Goal: Information Seeking & Learning: Learn about a topic

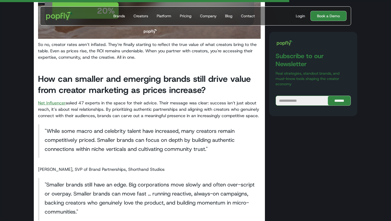
scroll to position [828, 0]
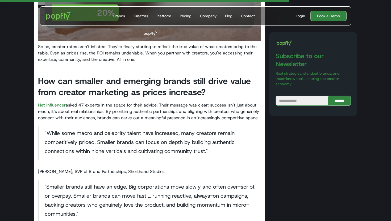
click at [180, 102] on p "Net Influencer asked 47 experts in the space for their advice. Their message wa…" at bounding box center [149, 111] width 223 height 19
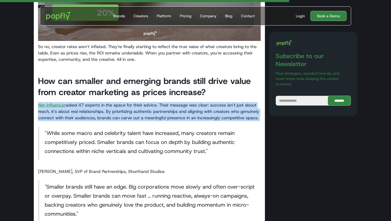
click at [180, 102] on p "Net Influencer asked 47 experts in the space for their advice. Their message wa…" at bounding box center [149, 111] width 223 height 19
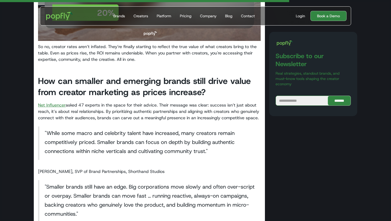
click at [243, 115] on p "Net Influencer asked 47 experts in the space for their advice. Their message wa…" at bounding box center [149, 111] width 223 height 19
click at [206, 113] on p "Net Influencer asked 47 experts in the space for their advice. Their message wa…" at bounding box center [149, 111] width 223 height 19
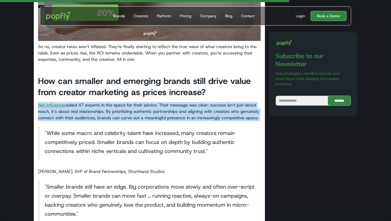
click at [206, 113] on p "Net Influencer asked 47 experts in the space for their advice. Their message wa…" at bounding box center [149, 111] width 223 height 19
click at [223, 110] on p "Net Influencer asked 47 experts in the space for their advice. Their message wa…" at bounding box center [149, 111] width 223 height 19
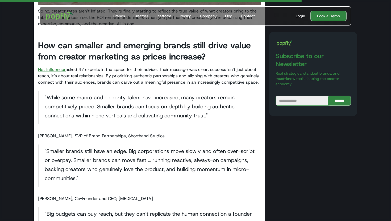
scroll to position [864, 0]
